Goal: Task Accomplishment & Management: Complete application form

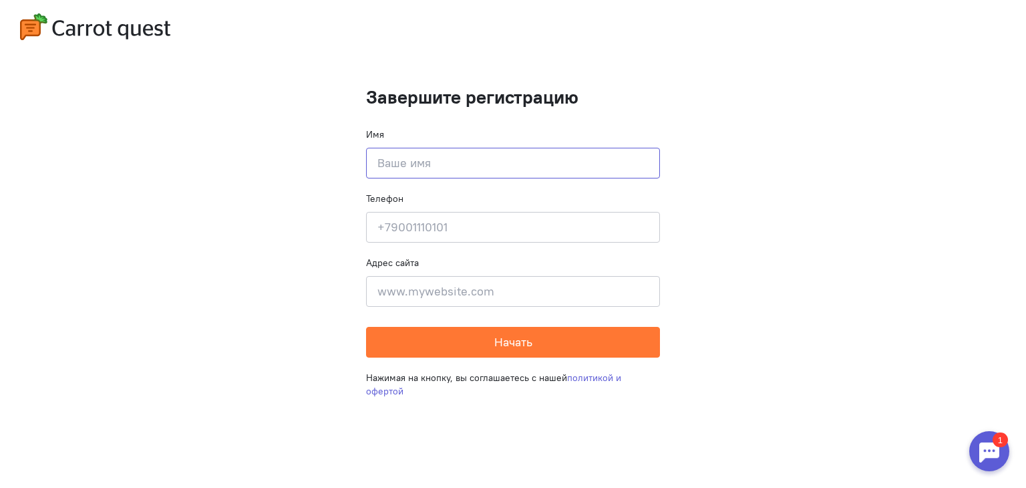
click at [487, 172] on input at bounding box center [513, 163] width 294 height 31
type input "F"
type input "[PERSON_NAME]"
click at [466, 217] on input at bounding box center [513, 227] width 294 height 31
type input "[PHONE_NUMBER]"
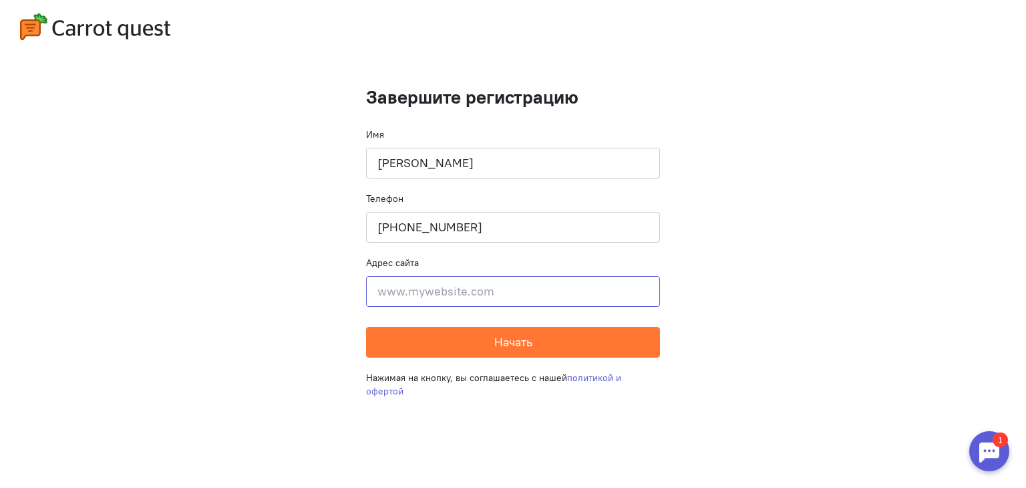
click at [484, 293] on input at bounding box center [513, 291] width 294 height 31
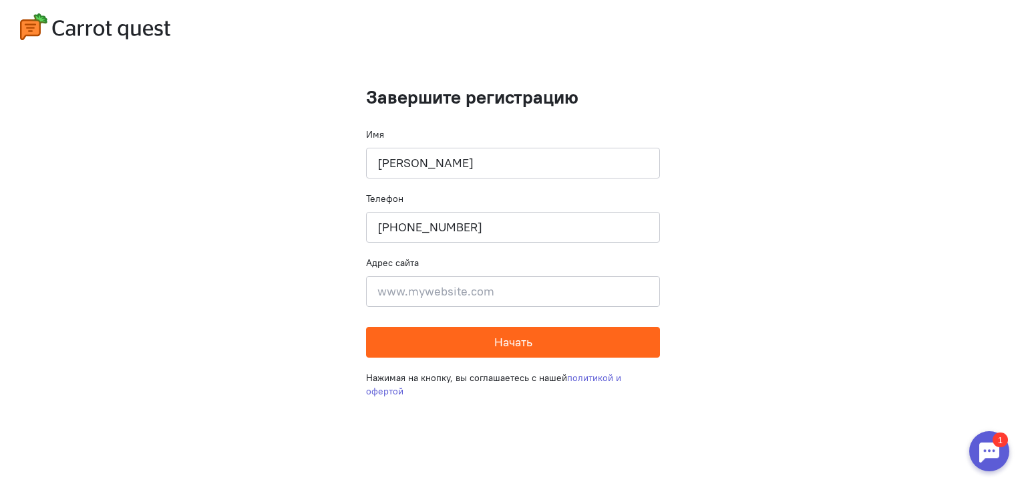
click at [505, 345] on span "Начать" at bounding box center [513, 341] width 38 height 15
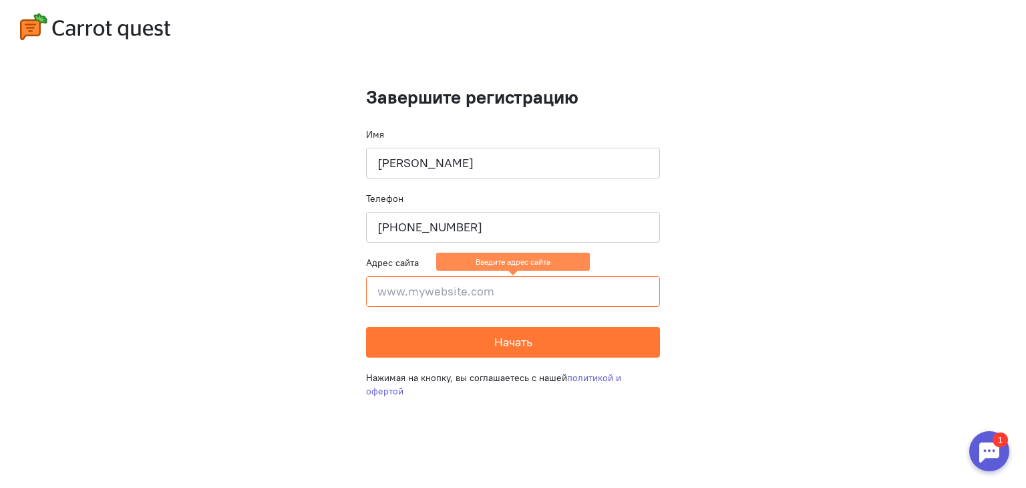
click at [457, 312] on form "Завершите регистрацию Имя [PERSON_NAME] Телефон [PHONE_NUMBER] Адрес сайта Введ…" at bounding box center [513, 222] width 294 height 271
click at [457, 300] on input at bounding box center [513, 291] width 294 height 31
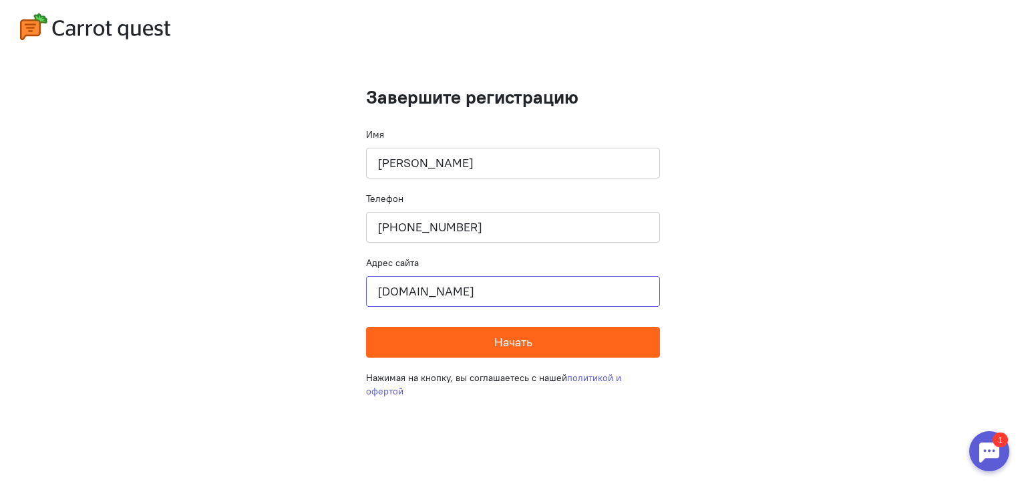
type input "[DOMAIN_NAME]"
click at [470, 348] on button "Начать" at bounding box center [513, 342] width 294 height 31
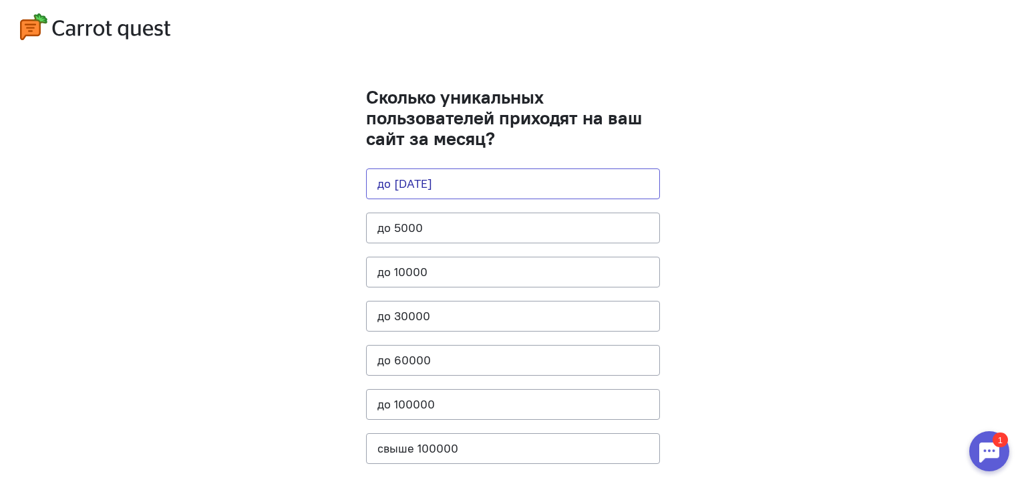
click at [459, 178] on button "до [DATE]" at bounding box center [513, 183] width 294 height 31
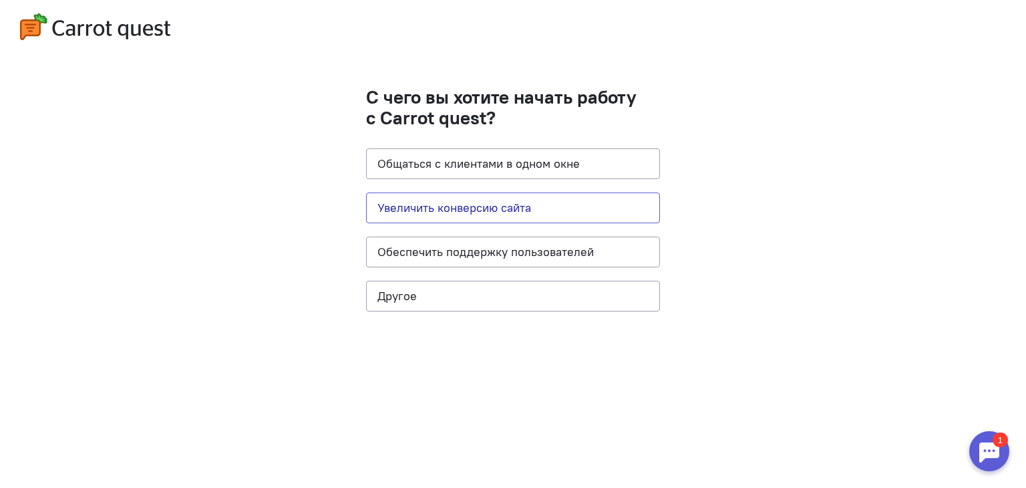
click at [474, 216] on button "Увеличить конверсию сайта" at bounding box center [513, 207] width 294 height 31
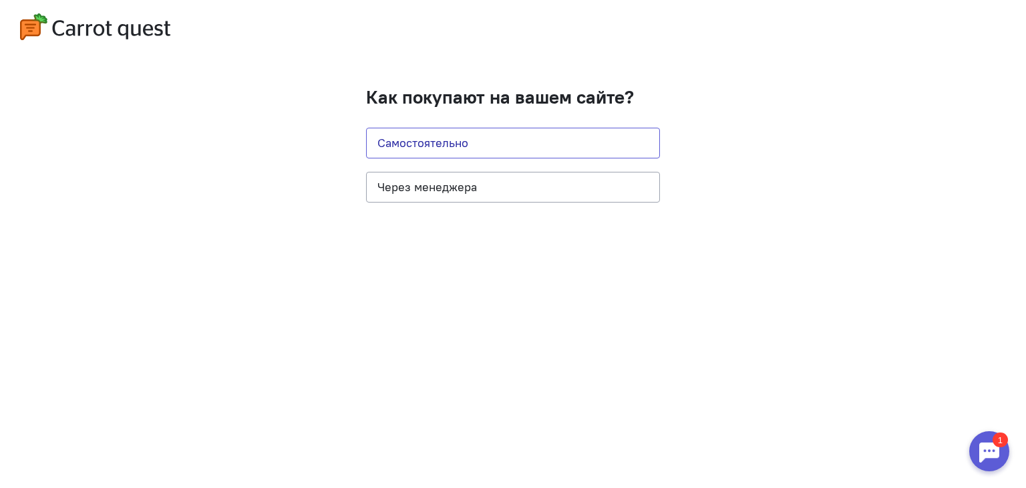
click at [472, 150] on button "Самостоятельно" at bounding box center [513, 143] width 294 height 31
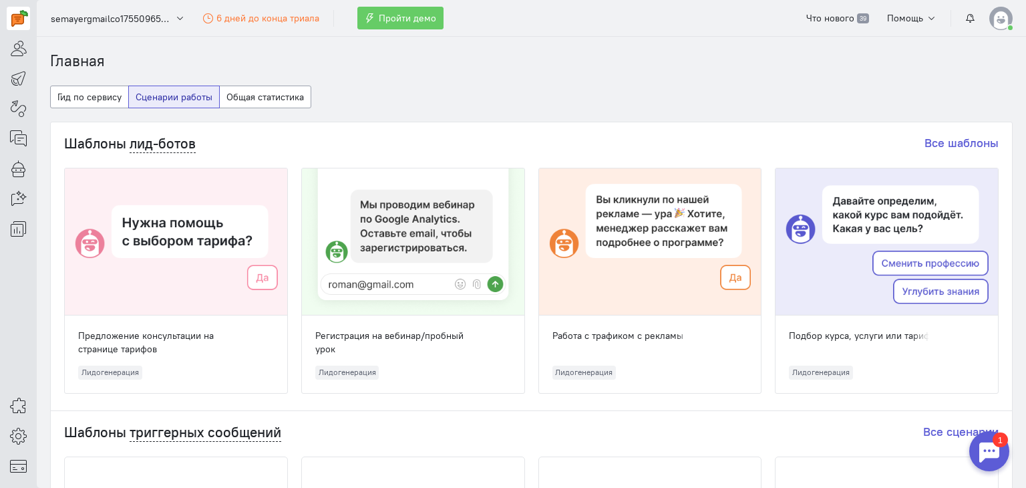
click at [997, 19] on img at bounding box center [1001, 18] width 23 height 23
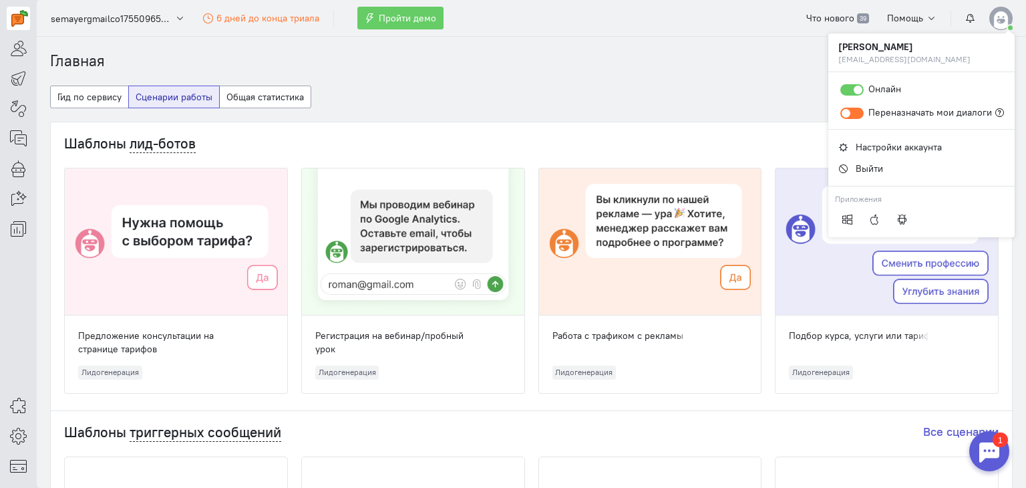
click at [690, 86] on cq-dashboard-select-dashboard-type-feature "Гид по сервису Сценарии работы Общая статистика" at bounding box center [531, 104] width 963 height 36
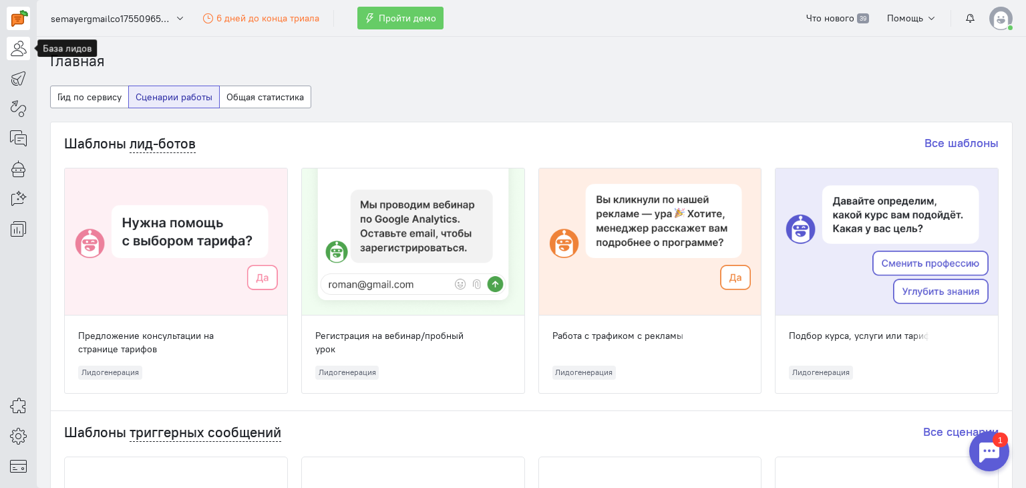
click at [25, 49] on icon at bounding box center [18, 48] width 17 height 16
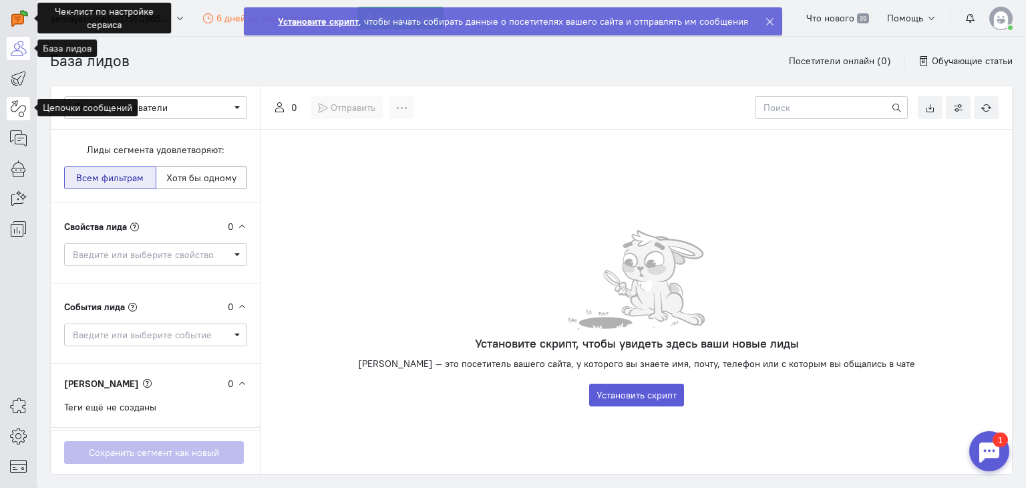
click at [19, 100] on icon at bounding box center [18, 108] width 17 height 16
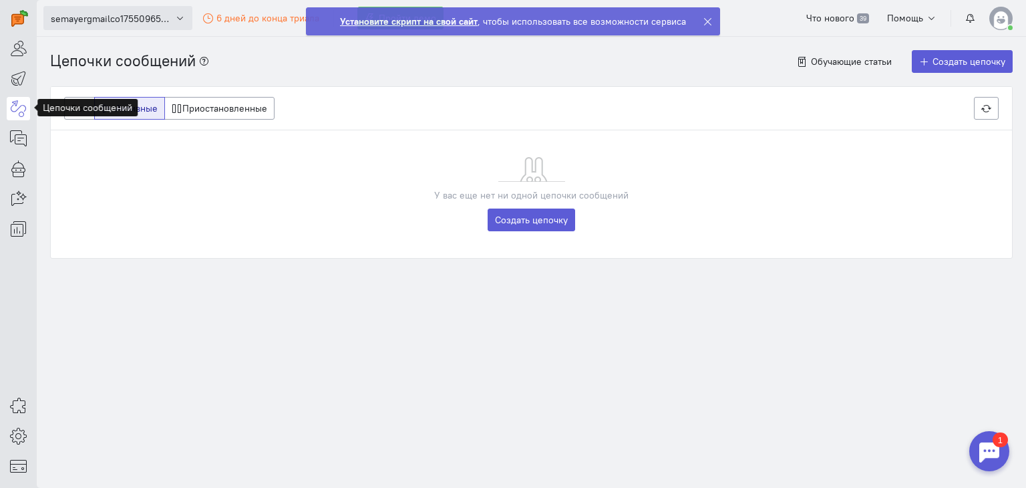
click at [128, 26] on button "semayergmailco1755096563" at bounding box center [117, 18] width 149 height 24
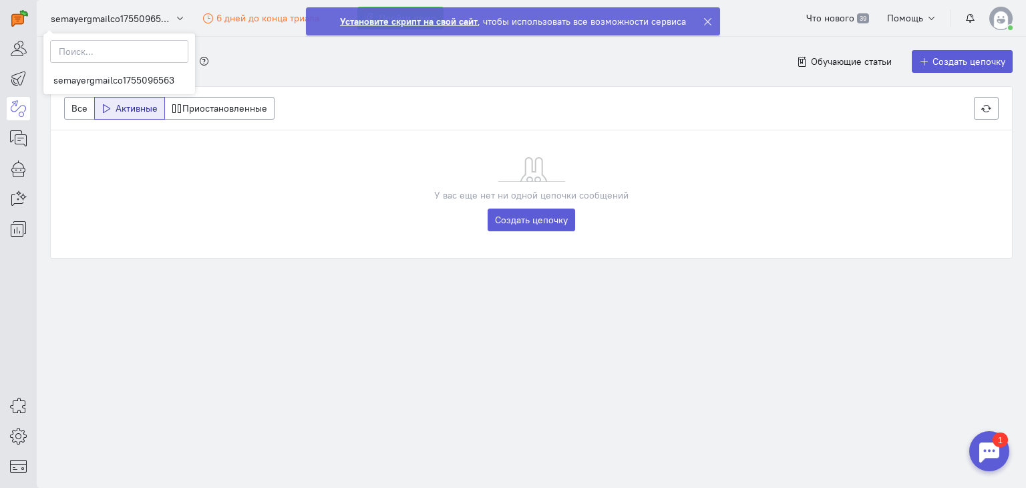
click at [302, 306] on div "Цепочки сообщений Обучающие статьи Создать цепочку Все Активные Приостановленны…" at bounding box center [532, 174] width 990 height 275
